Goal: Book appointment/travel/reservation

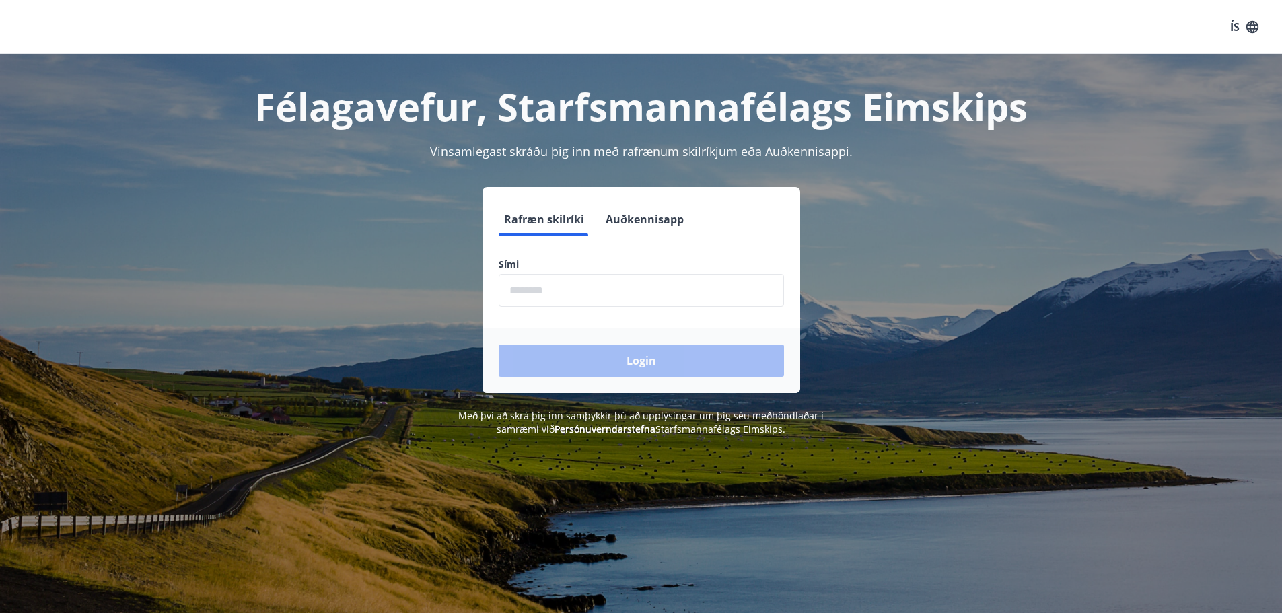
click at [578, 293] on input "phone" at bounding box center [641, 290] width 285 height 33
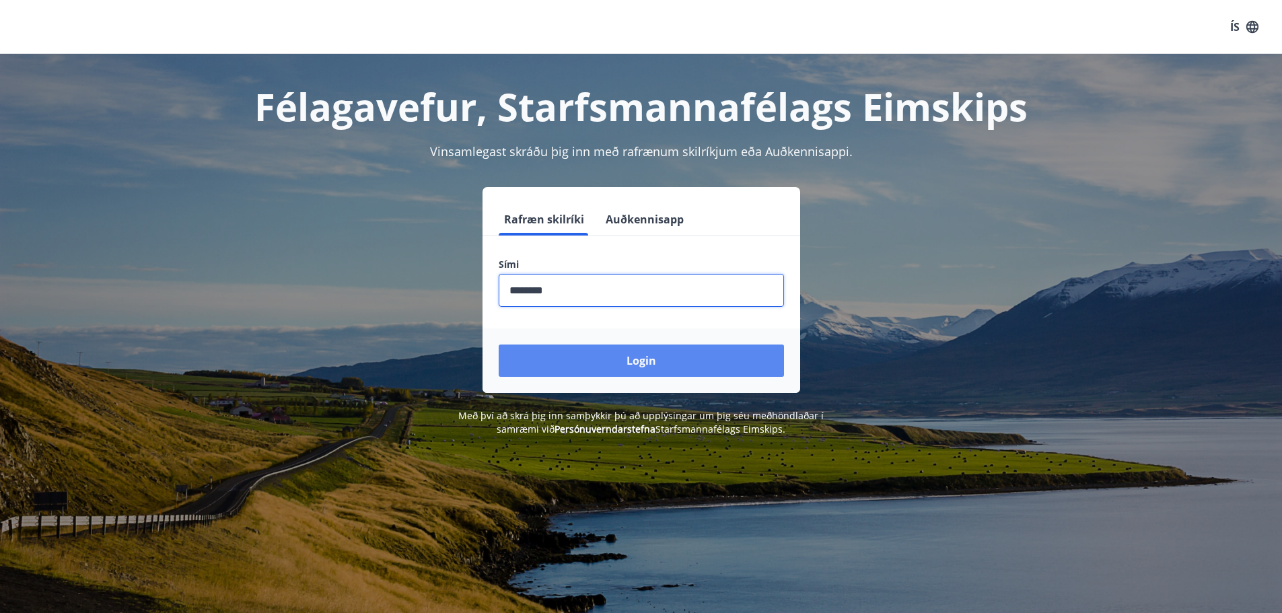
type input "********"
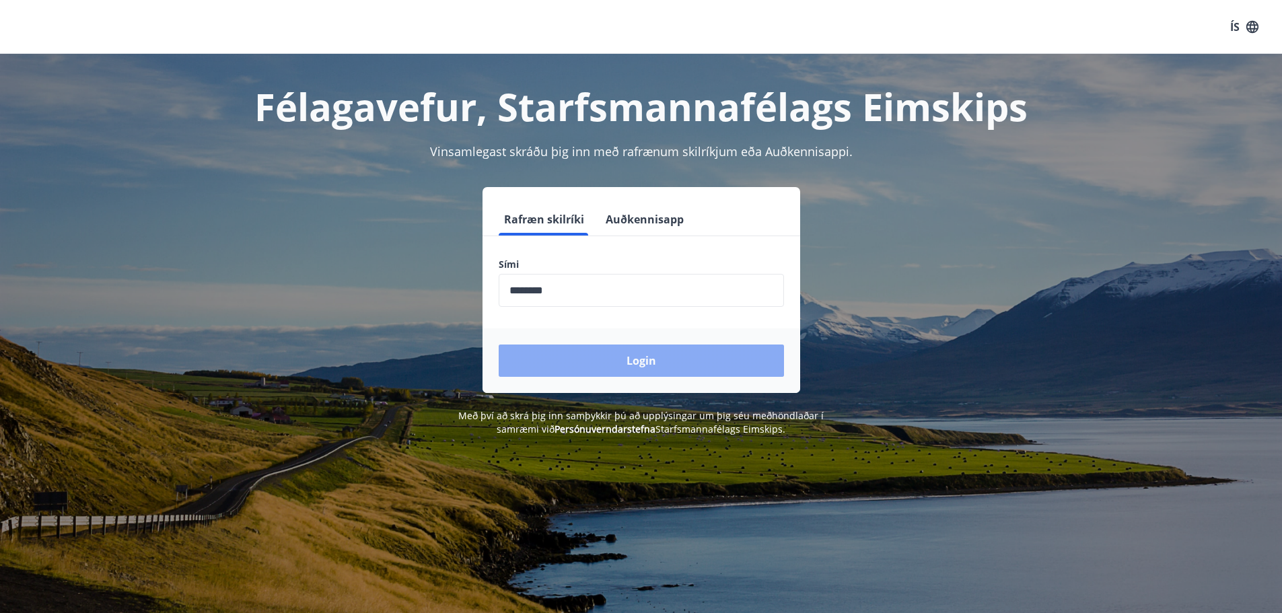
click at [647, 357] on button "Login" at bounding box center [641, 361] width 285 height 32
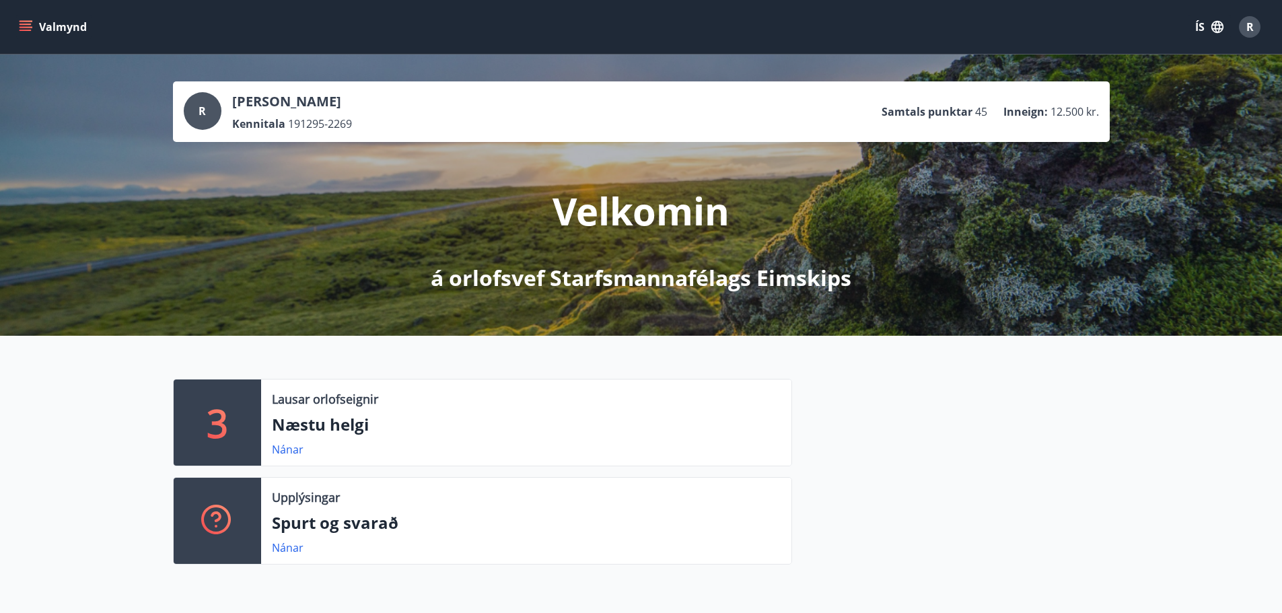
click at [30, 28] on icon "menu" at bounding box center [25, 26] width 13 height 13
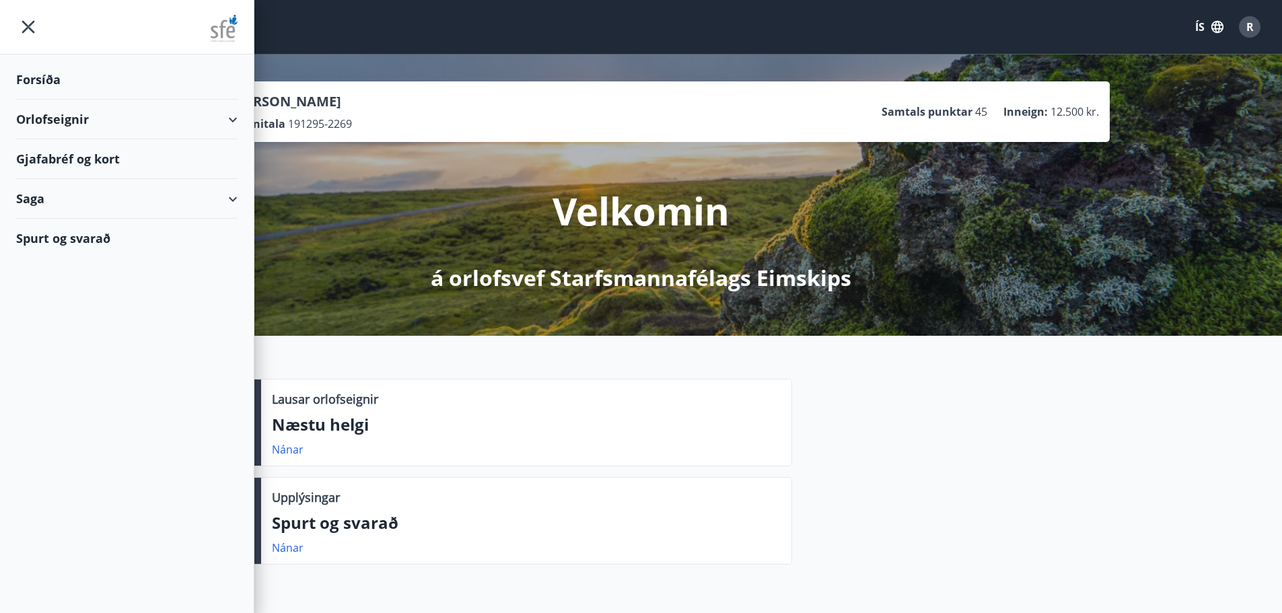
click at [124, 161] on div "Gjafabréf og kort" at bounding box center [126, 159] width 221 height 40
click at [880, 63] on div "R [PERSON_NAME] Kennitala 191295-2269 Samtals punktar 45 Inneign : 12.500 kr. V…" at bounding box center [641, 195] width 1282 height 281
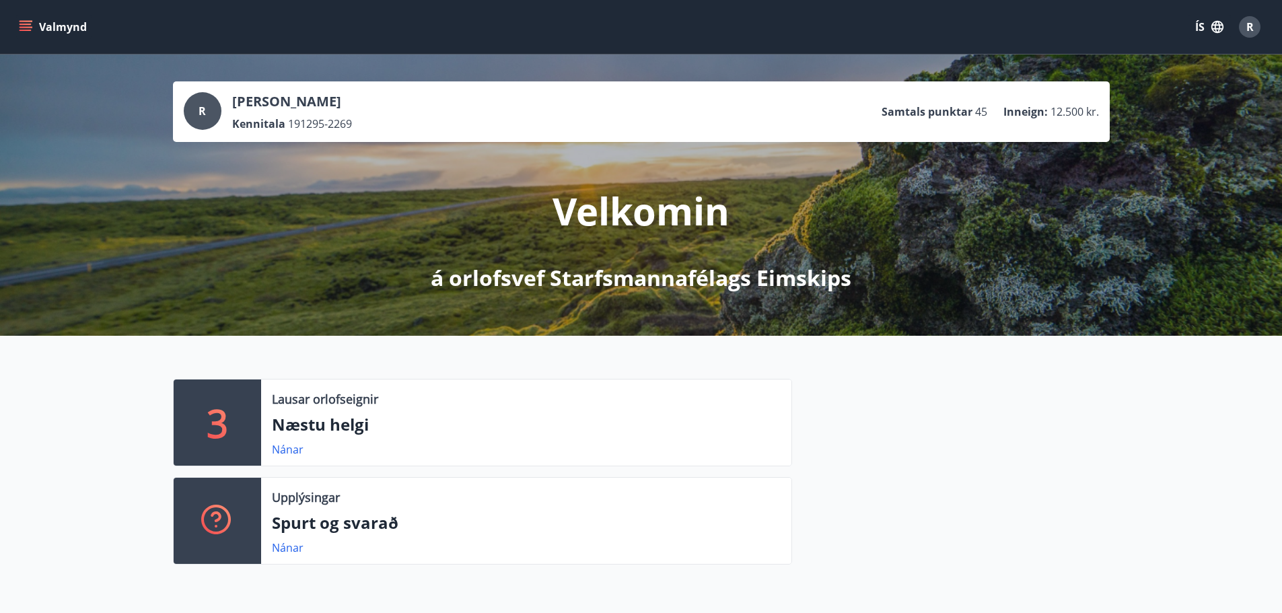
click at [653, 27] on div "Valmynd ÍS R" at bounding box center [641, 27] width 1250 height 32
click at [293, 449] on link "Nánar" at bounding box center [288, 449] width 32 height 15
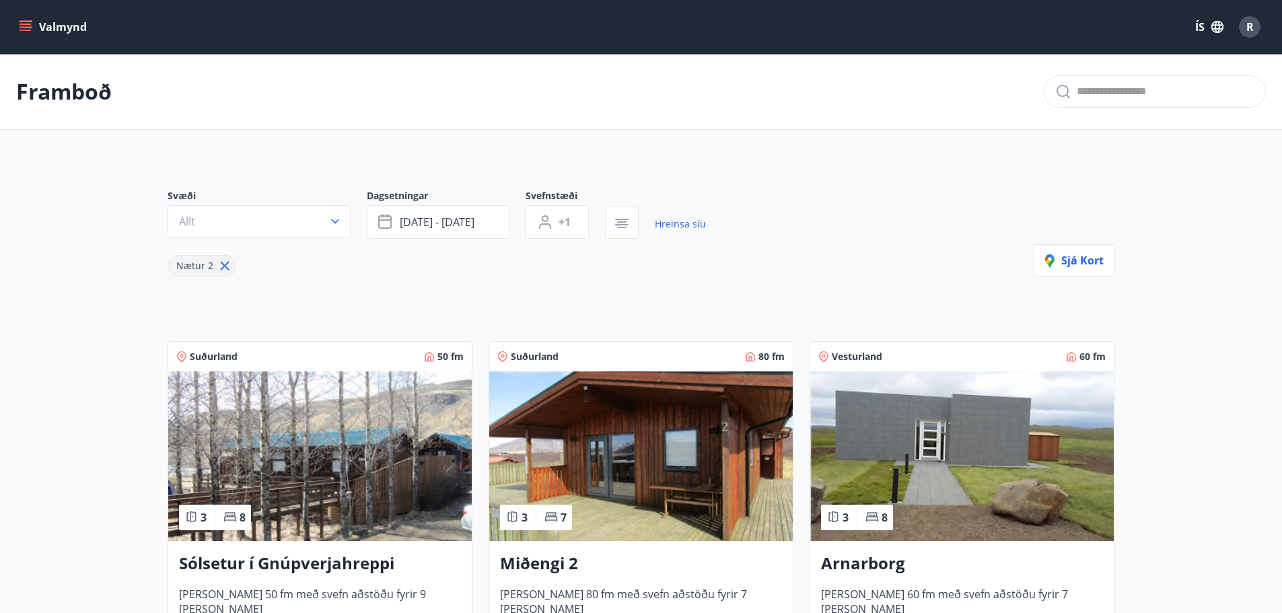
drag, startPoint x: 428, startPoint y: 122, endPoint x: 405, endPoint y: 106, distance: 27.6
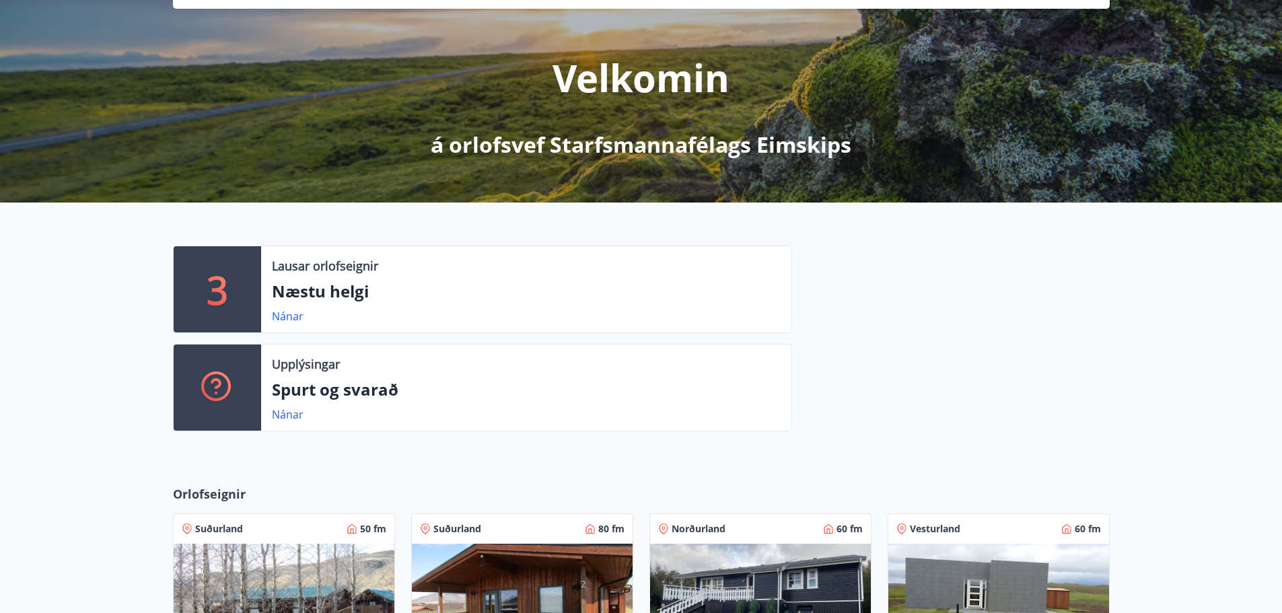
scroll to position [135, 0]
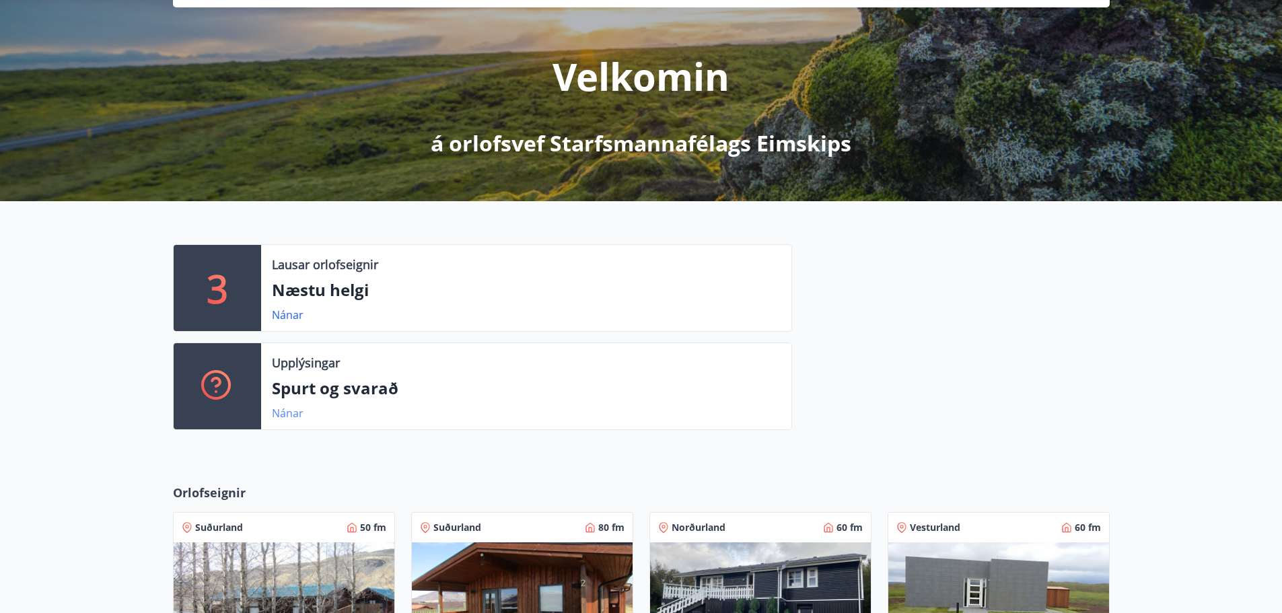
click at [293, 411] on link "Nánar" at bounding box center [288, 413] width 32 height 15
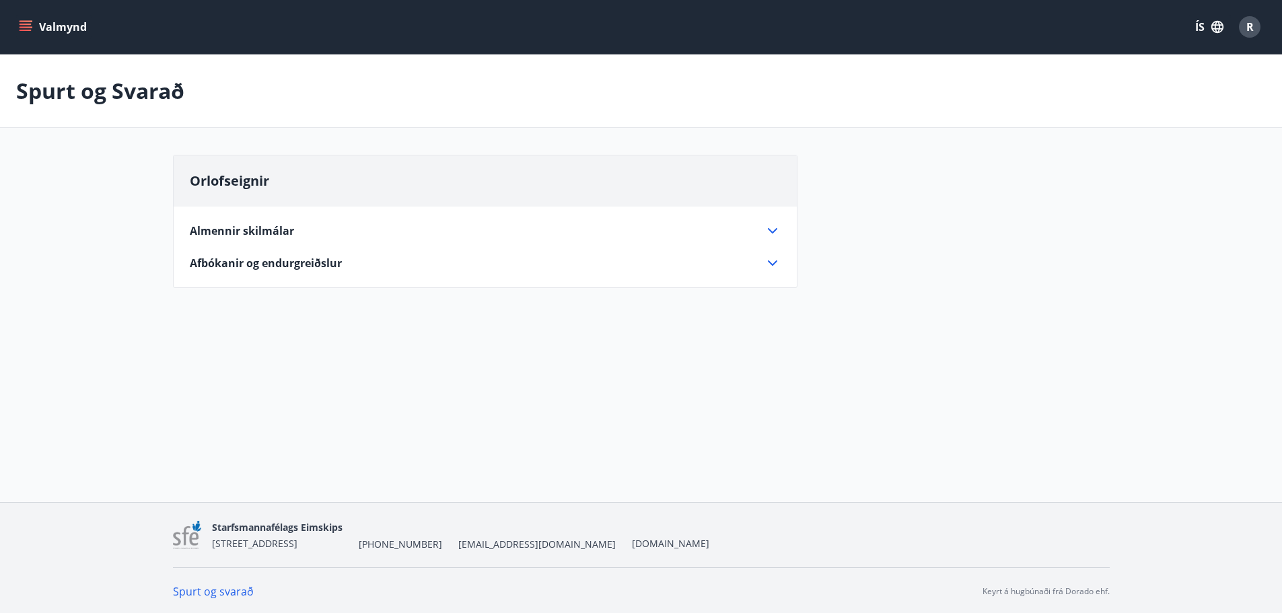
click at [275, 270] on span "Afbókanir og endurgreiðslur" at bounding box center [266, 263] width 152 height 15
click at [246, 235] on span "Almennir skilmálar" at bounding box center [242, 230] width 104 height 15
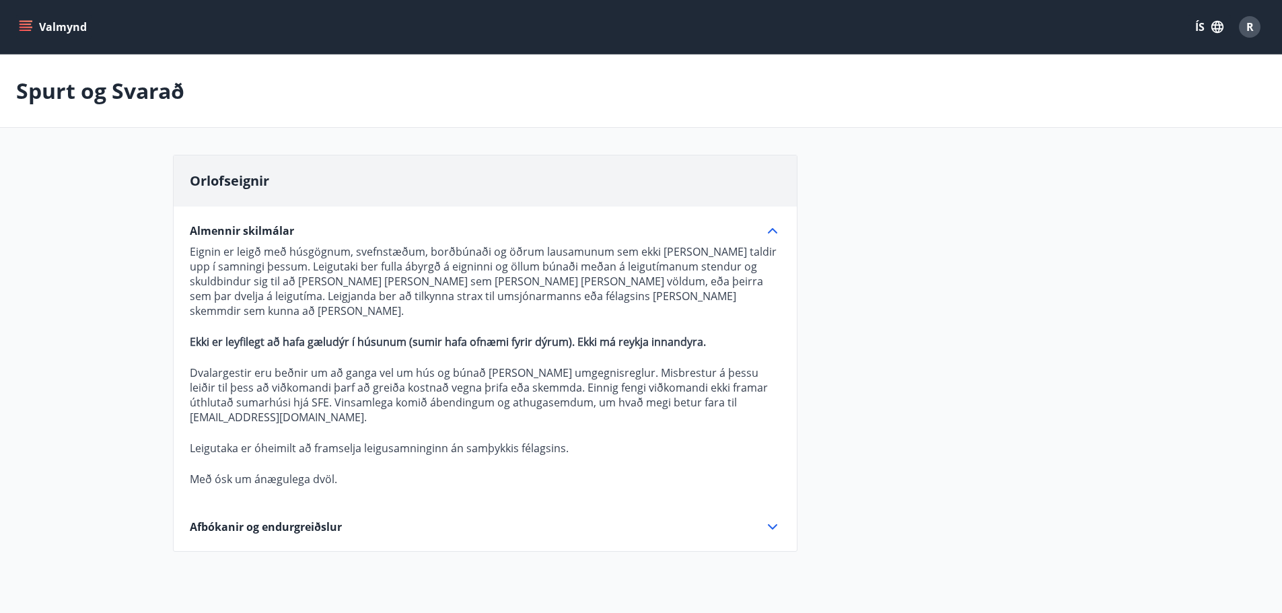
click at [779, 519] on icon at bounding box center [772, 527] width 16 height 16
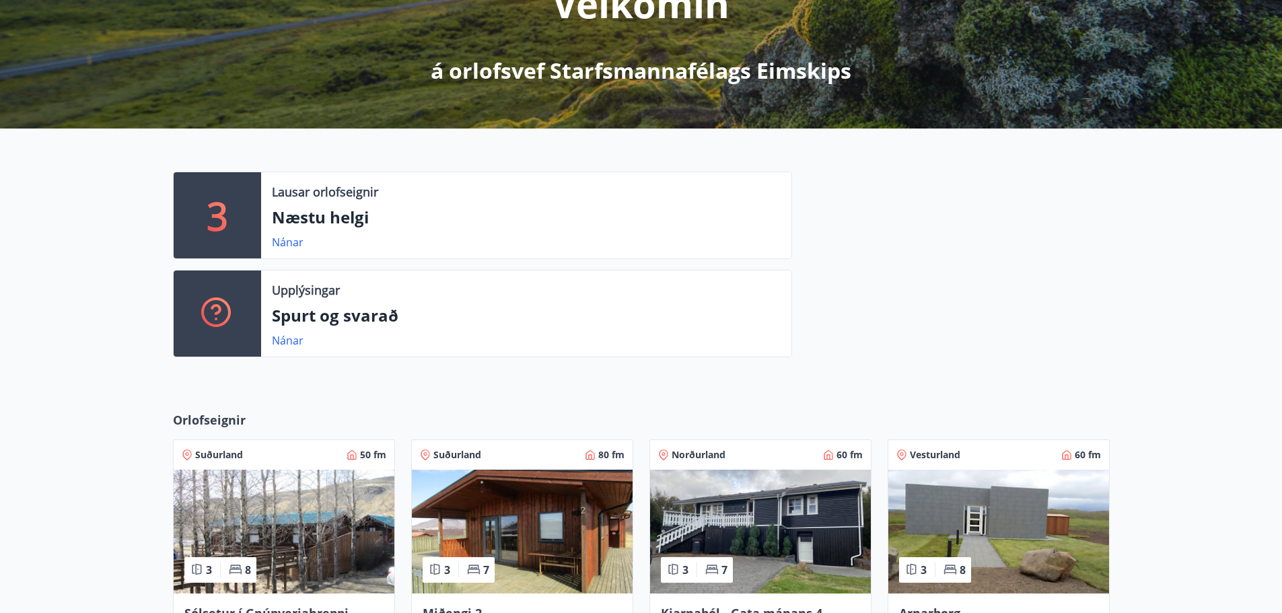
scroll to position [404, 0]
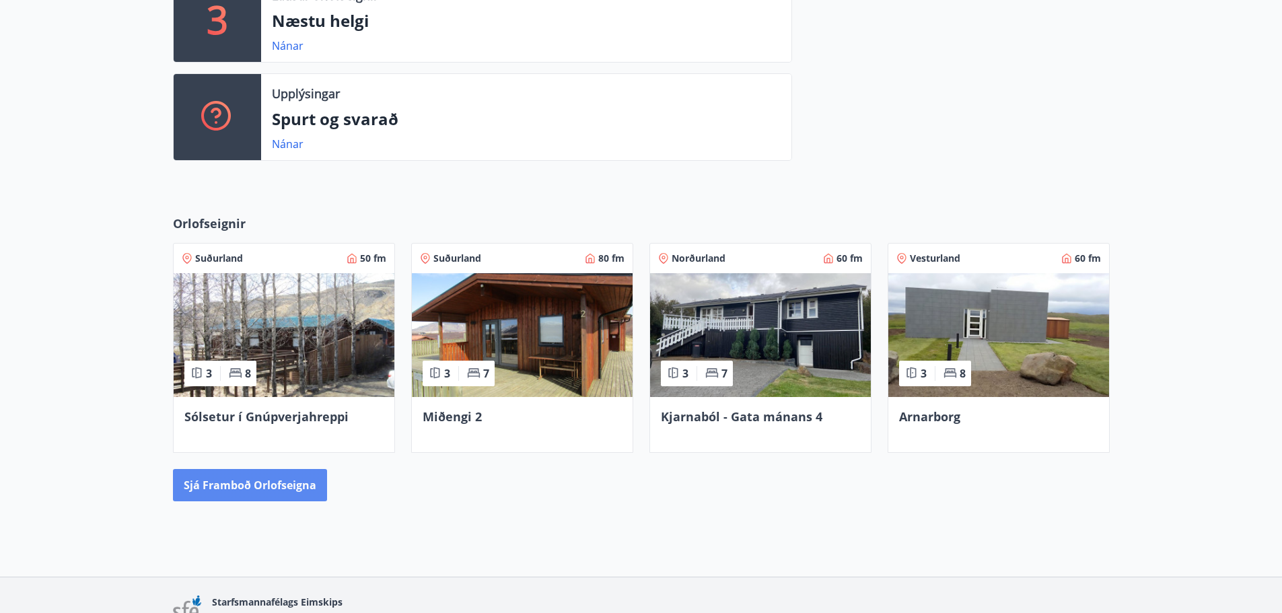
click at [281, 491] on button "Sjá framboð orlofseigna" at bounding box center [250, 485] width 154 height 32
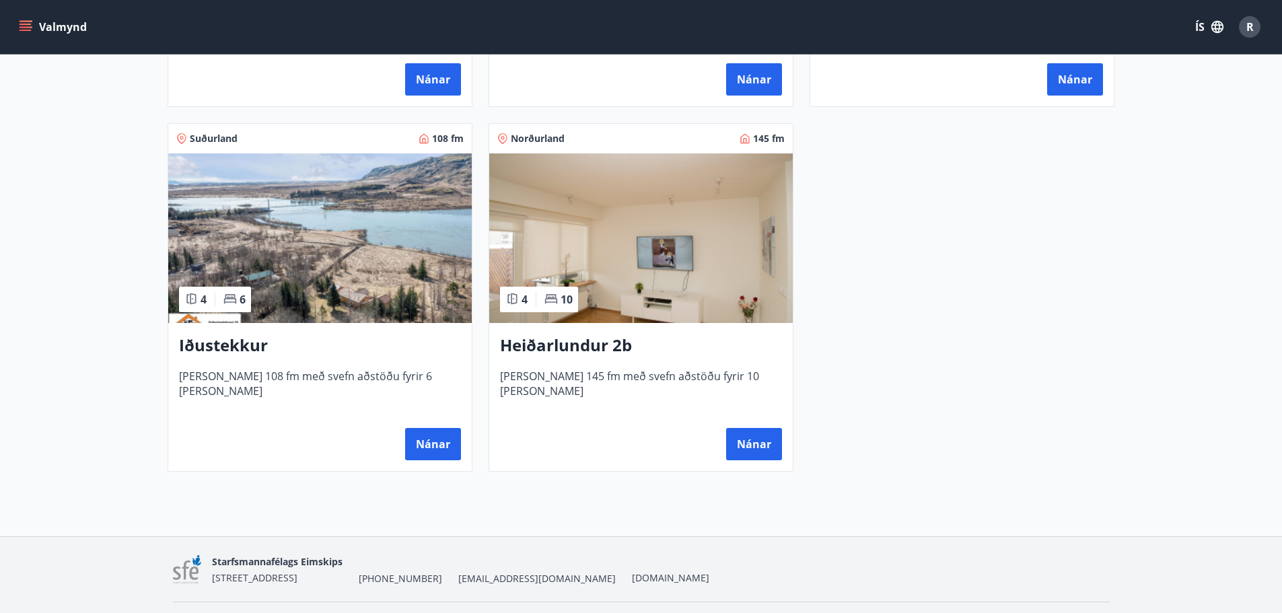
scroll to position [952, 0]
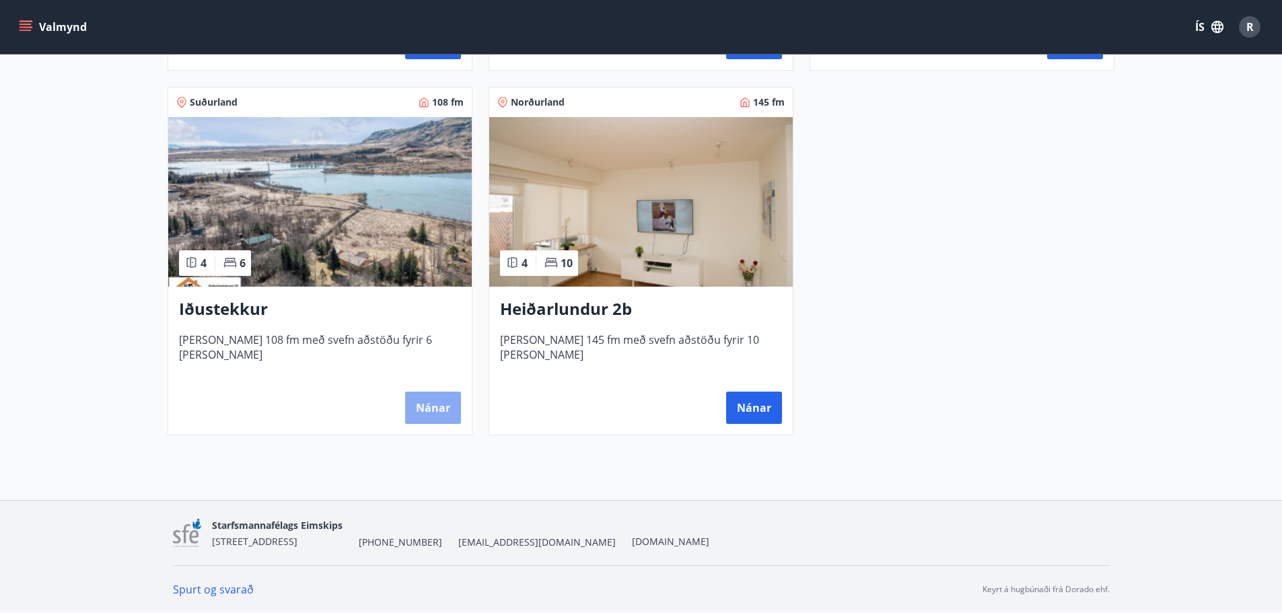
click at [435, 410] on button "Nánar" at bounding box center [433, 408] width 56 height 32
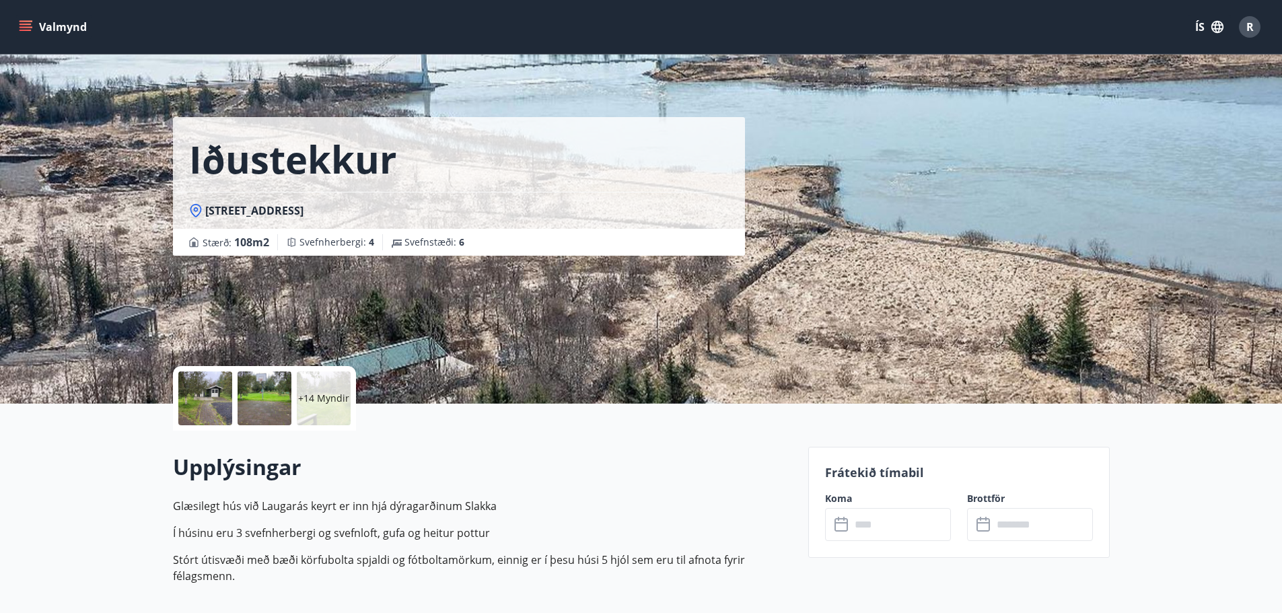
click at [248, 415] on div at bounding box center [265, 398] width 54 height 54
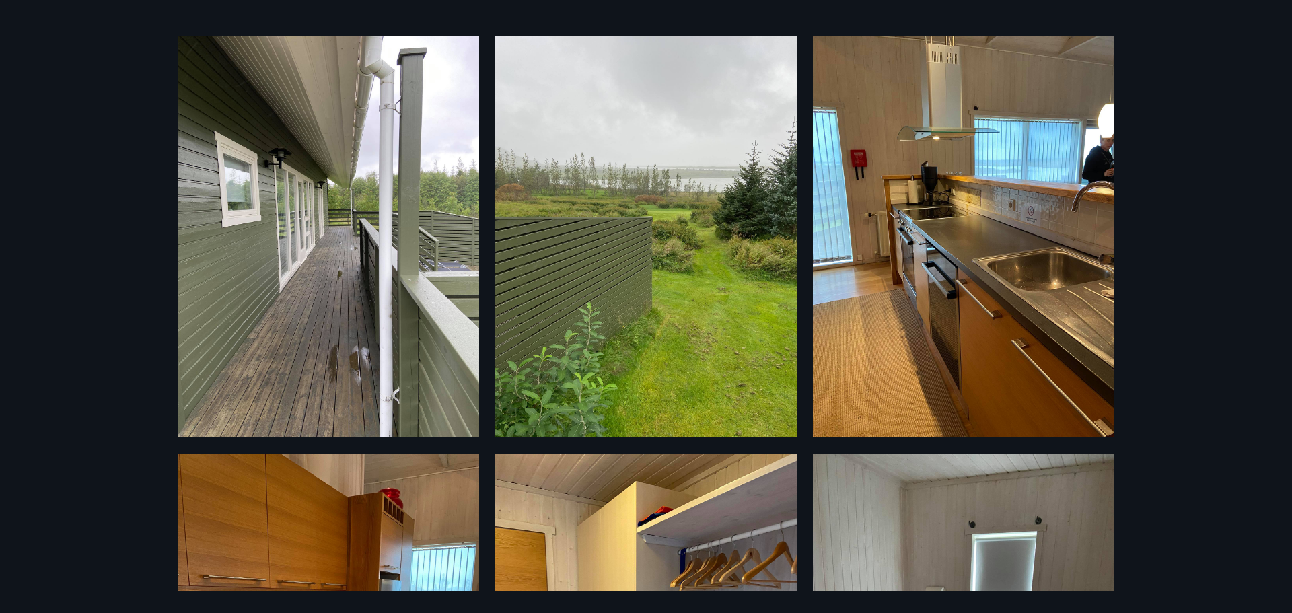
scroll to position [715, 0]
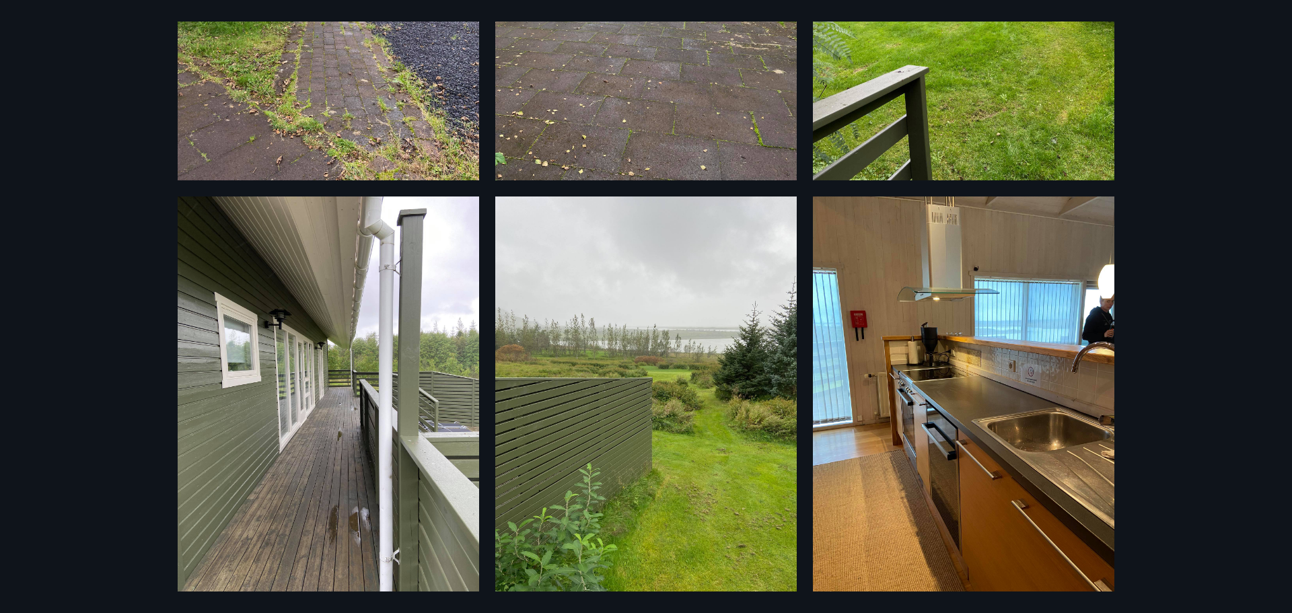
click at [1082, 388] on img at bounding box center [963, 397] width 301 height 402
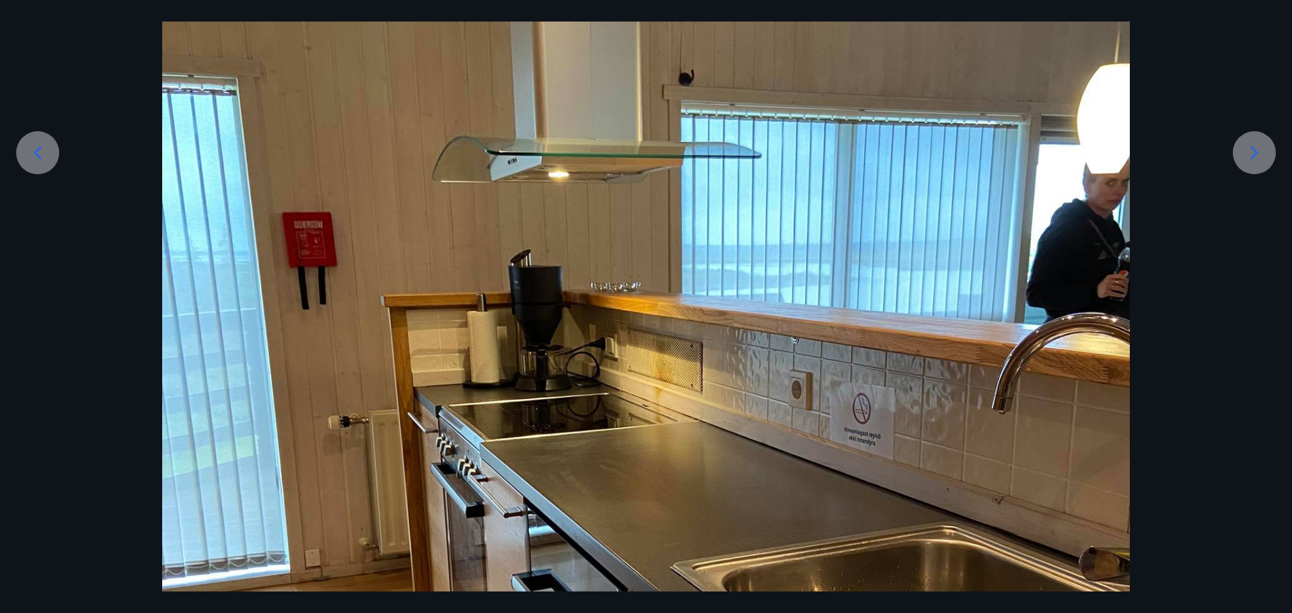
scroll to position [135, 0]
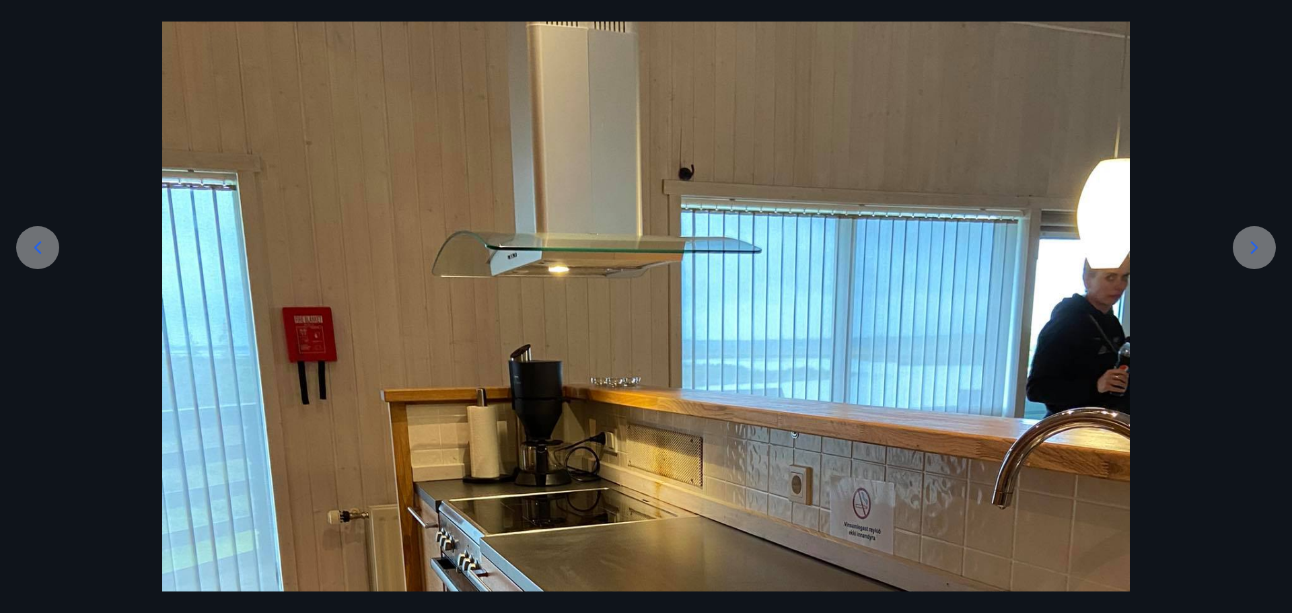
click at [88, 45] on div at bounding box center [646, 586] width 1292 height 1290
click at [1184, 159] on div at bounding box center [646, 586] width 1292 height 1290
